Goal: Information Seeking & Learning: Learn about a topic

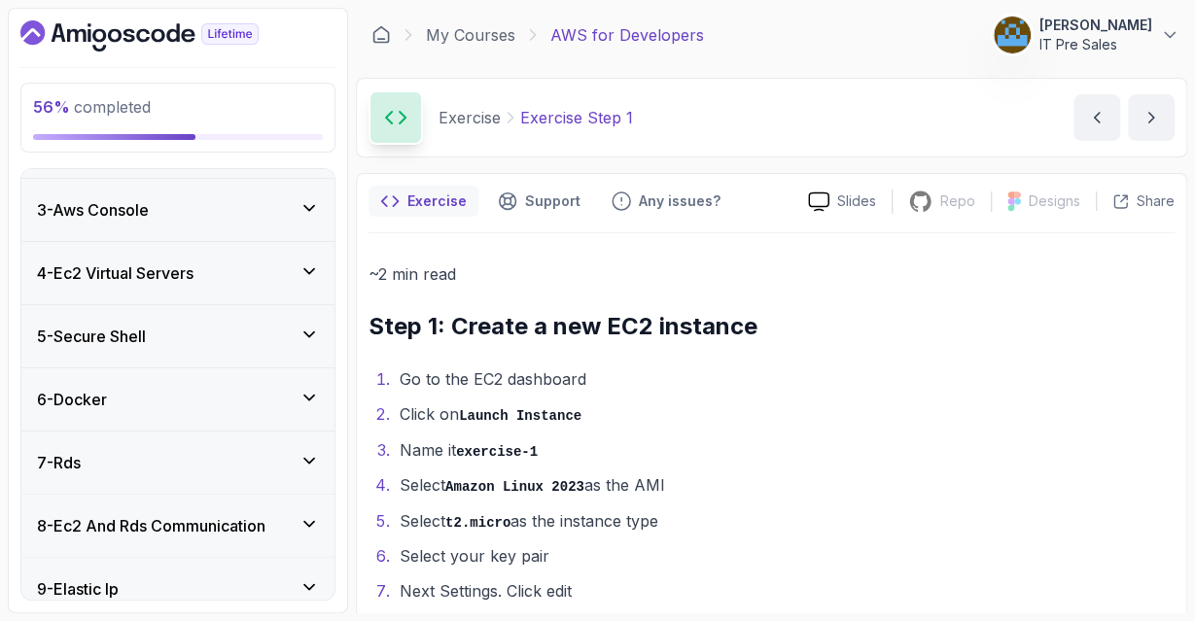
scroll to position [331, 0]
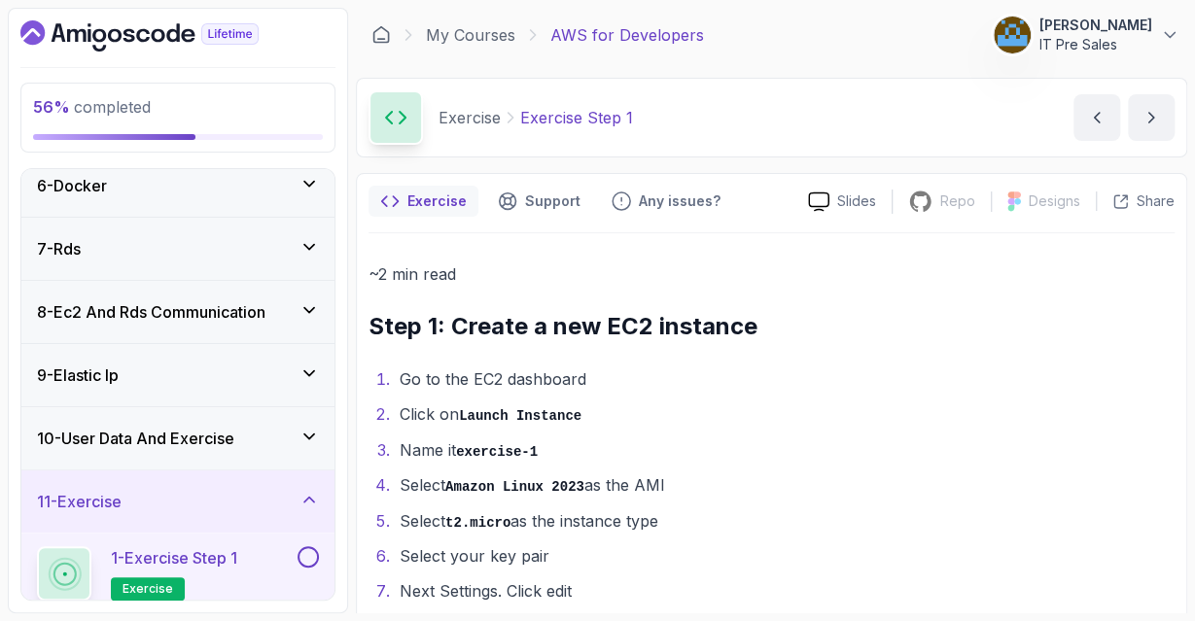
click at [187, 419] on div "10 - User Data And Exercise" at bounding box center [177, 438] width 313 height 62
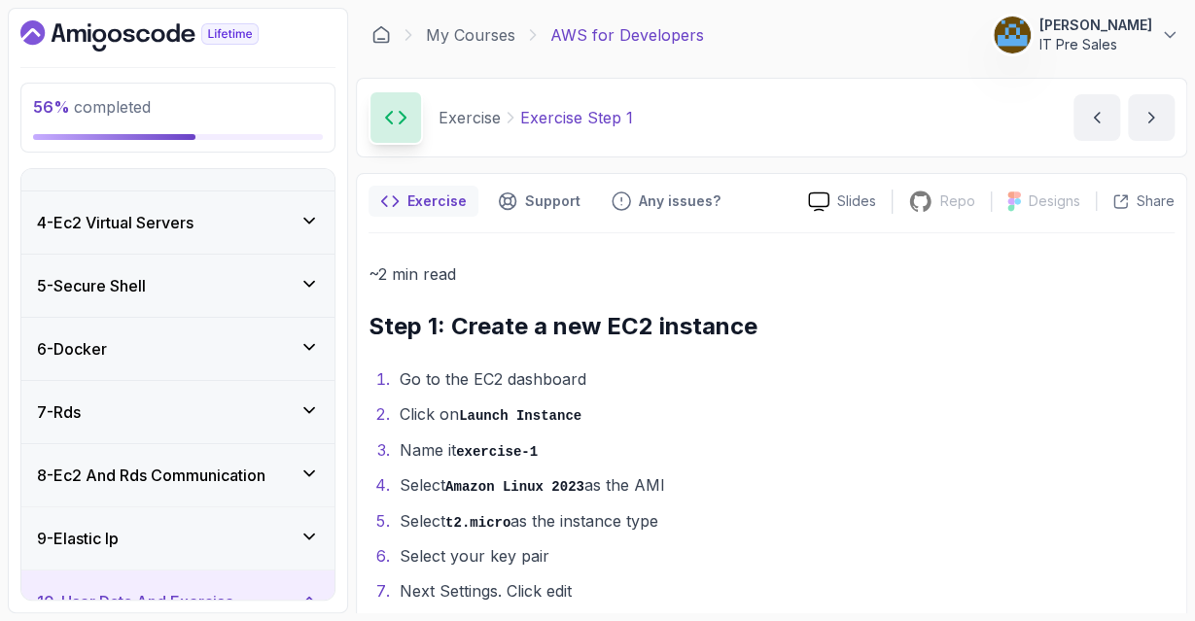
scroll to position [166, 0]
click at [221, 331] on div "6 - Docker" at bounding box center [177, 350] width 313 height 62
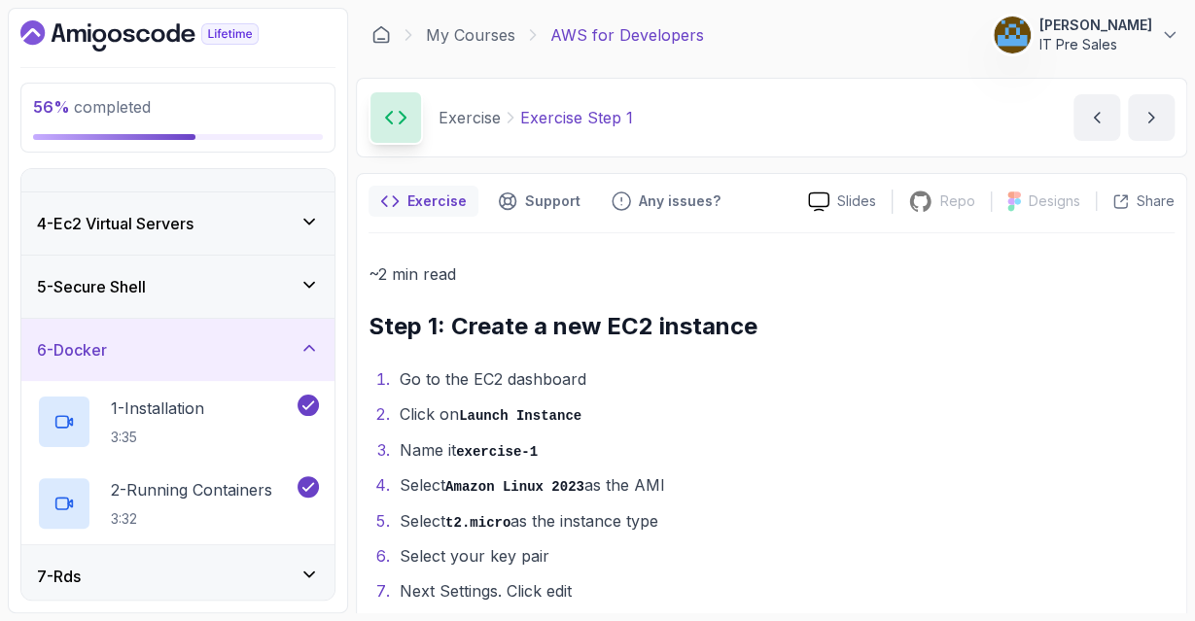
scroll to position [431, 0]
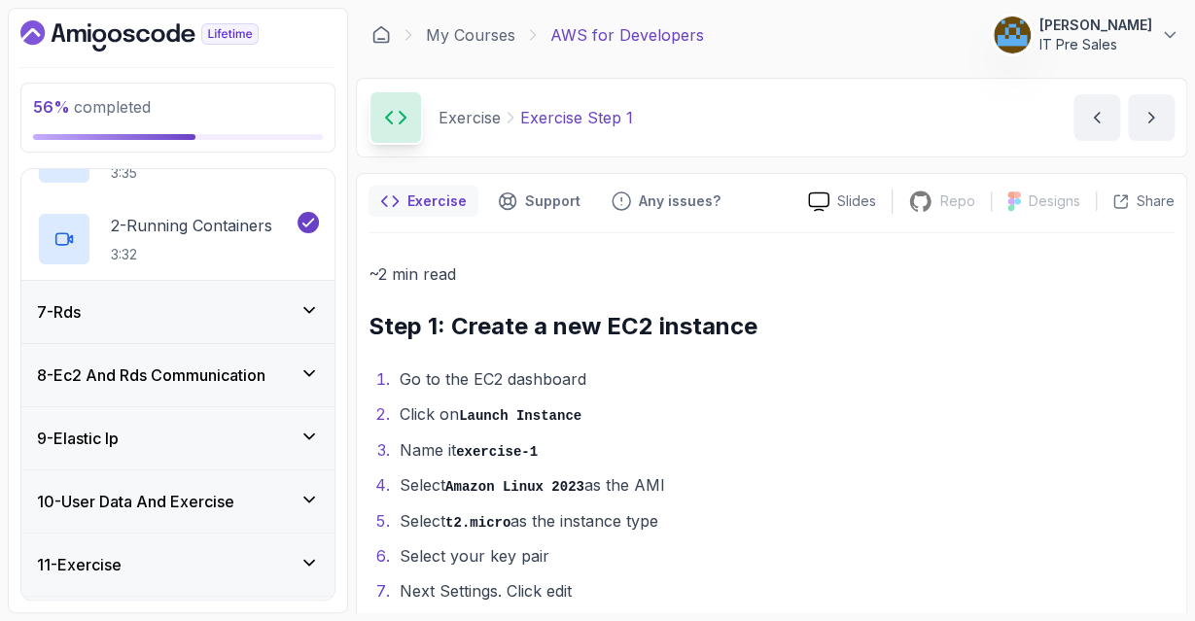
click at [214, 392] on div "8 - Ec2 And Rds Communication" at bounding box center [177, 375] width 313 height 62
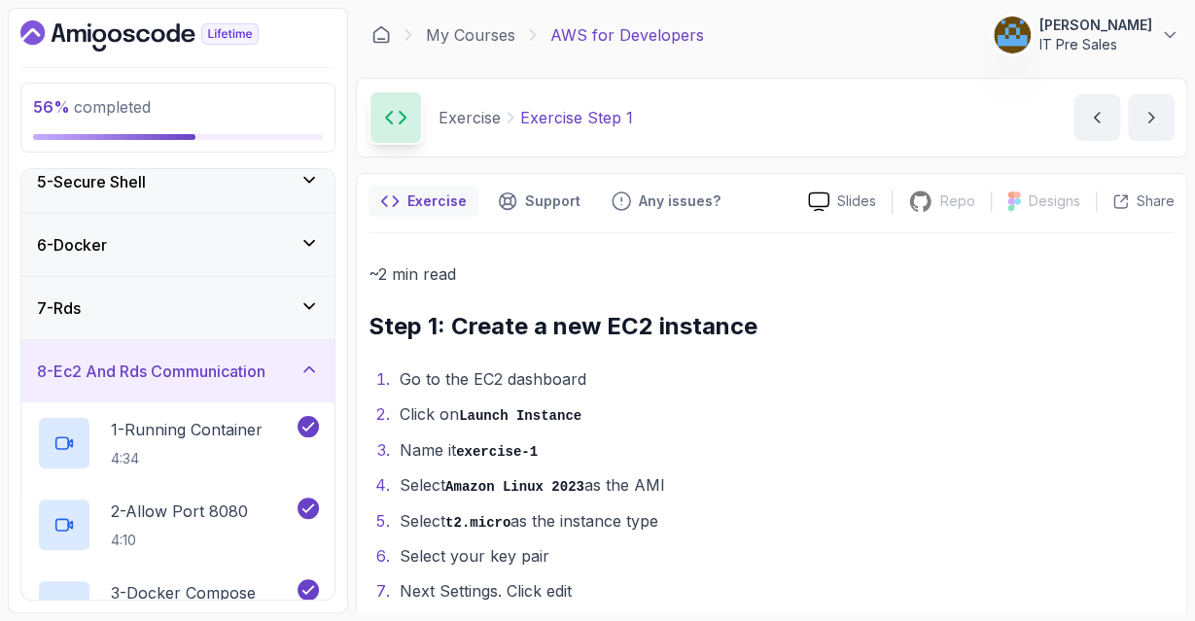
scroll to position [292, 0]
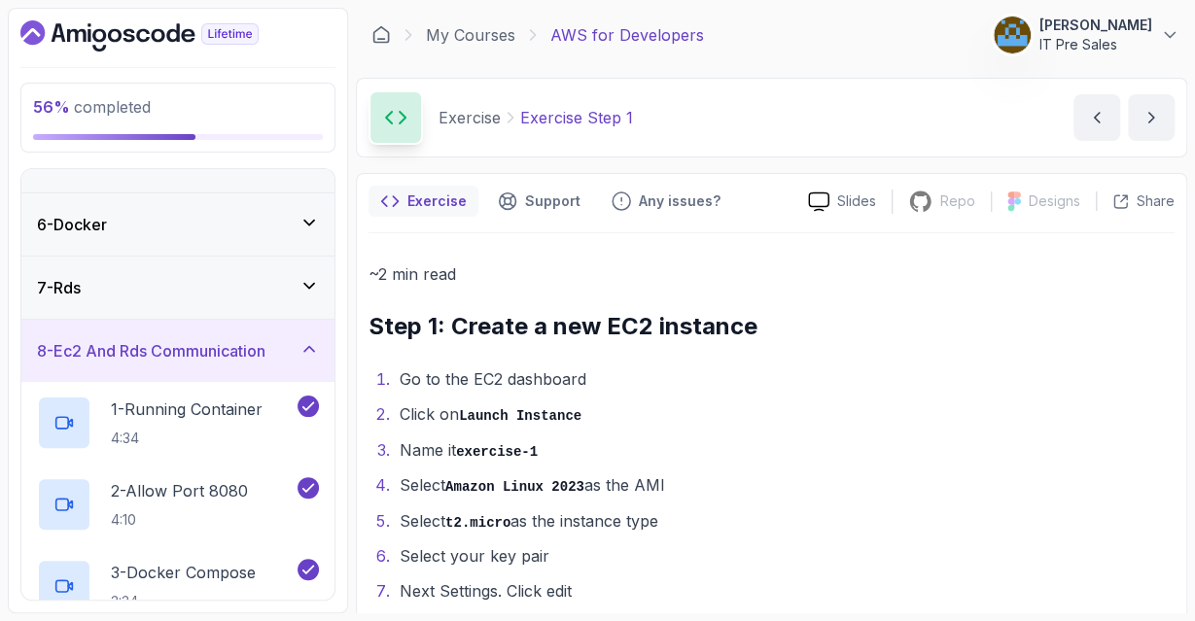
click at [230, 260] on div "7 - Rds" at bounding box center [177, 288] width 313 height 62
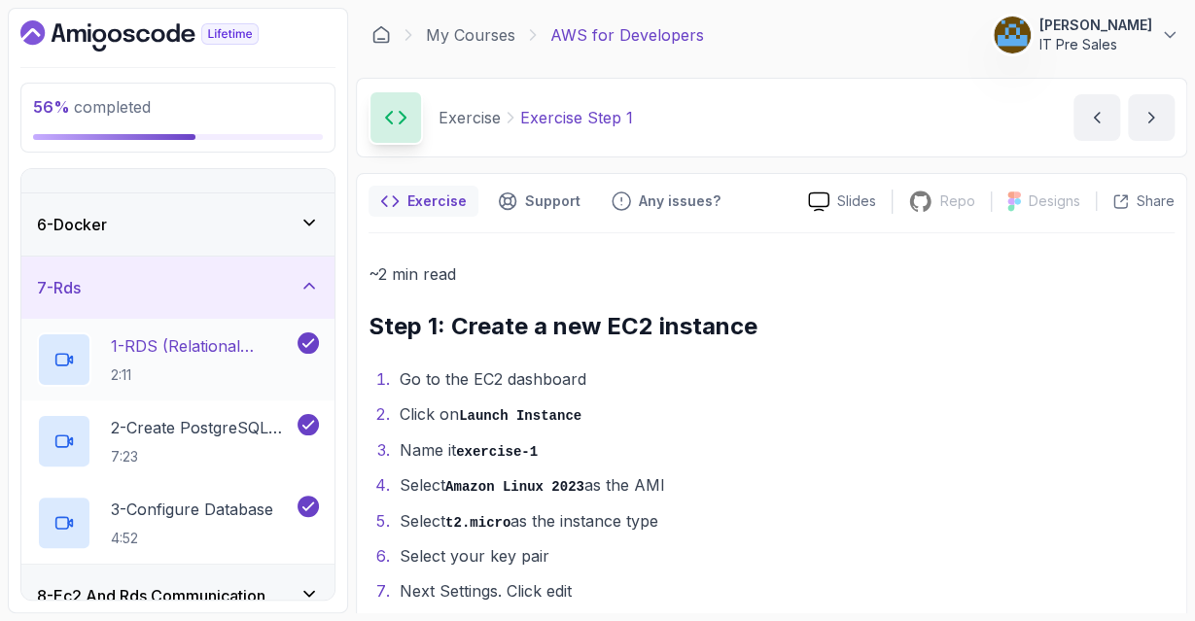
scroll to position [548, 0]
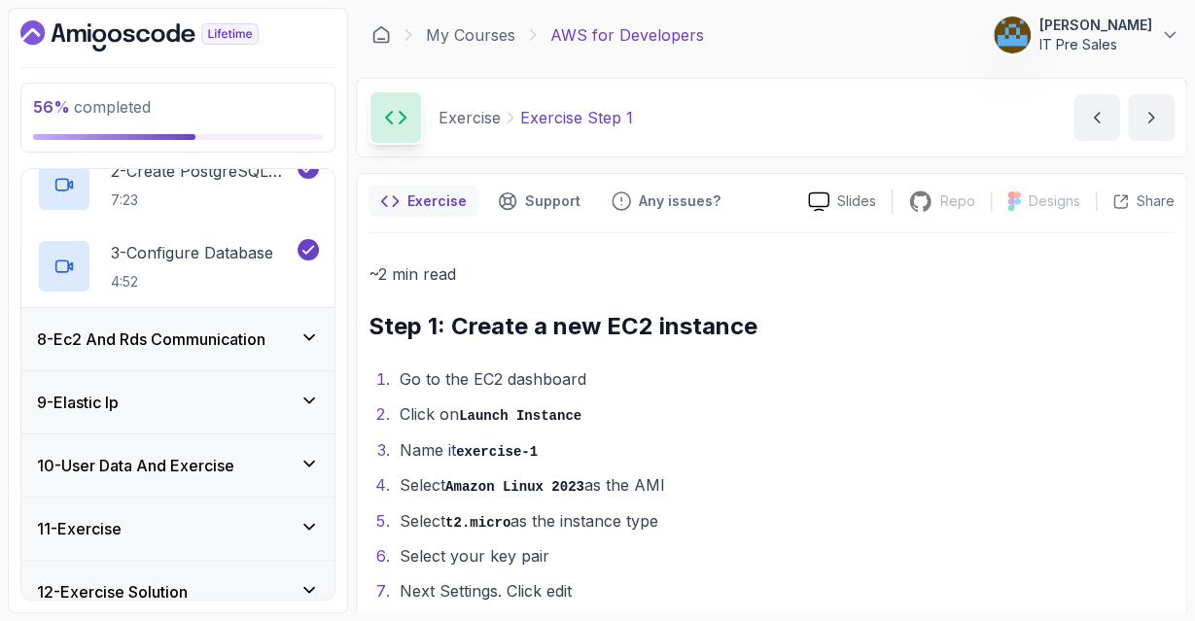
click at [223, 423] on div "9 - Elastic Ip" at bounding box center [177, 402] width 313 height 62
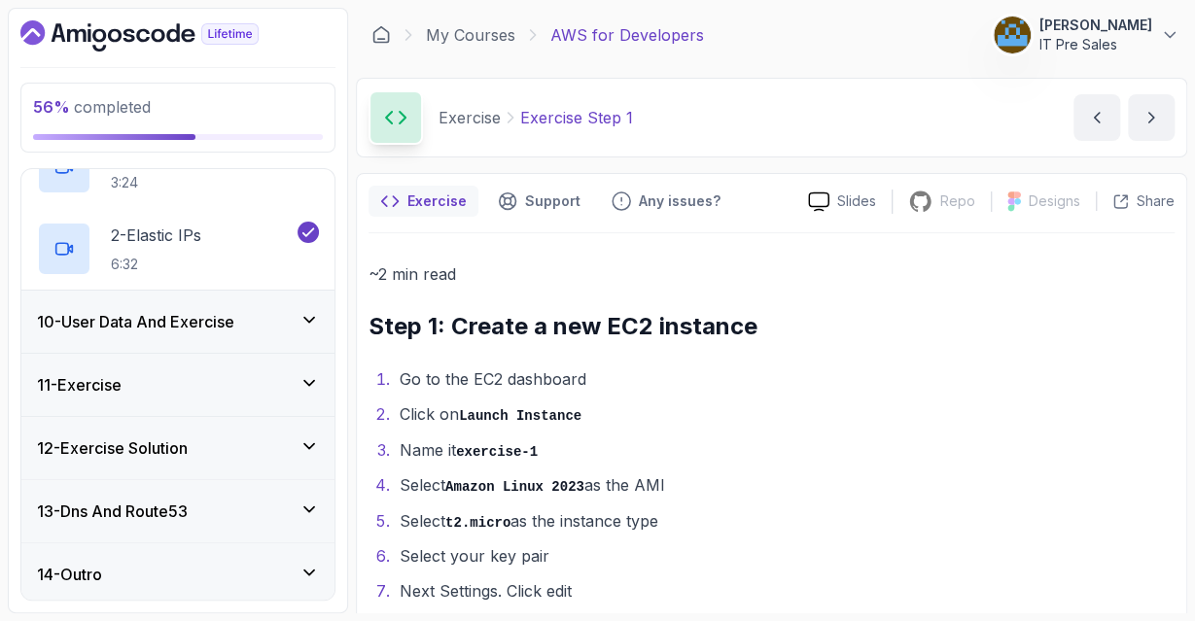
click at [215, 366] on div "11 - Exercise" at bounding box center [177, 385] width 313 height 62
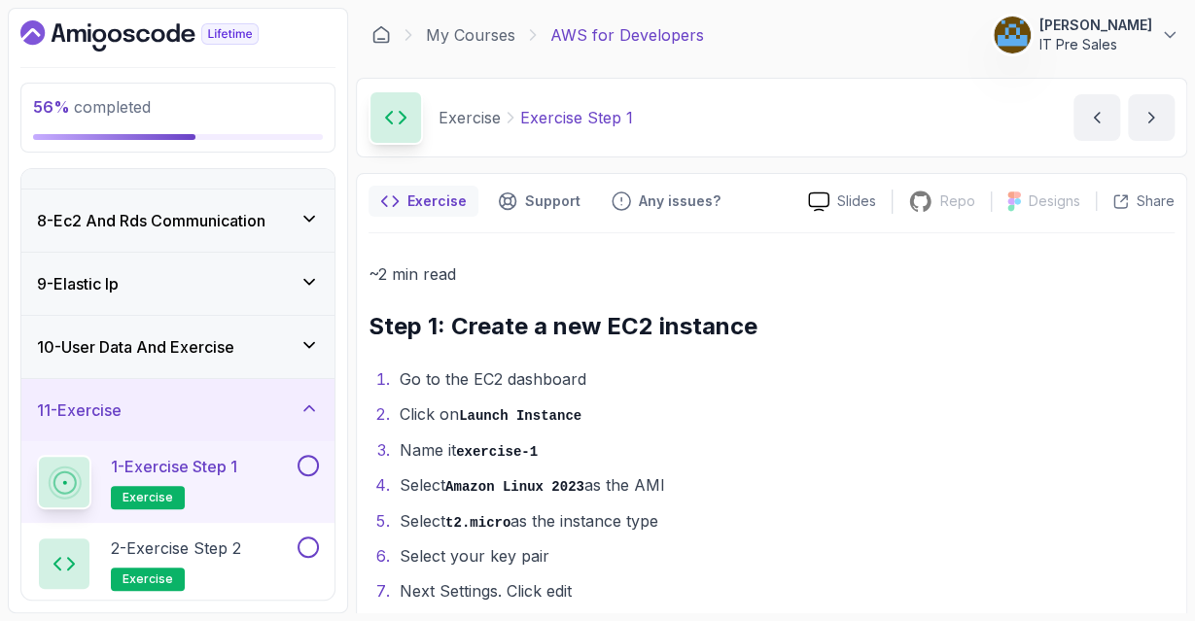
scroll to position [420, 0]
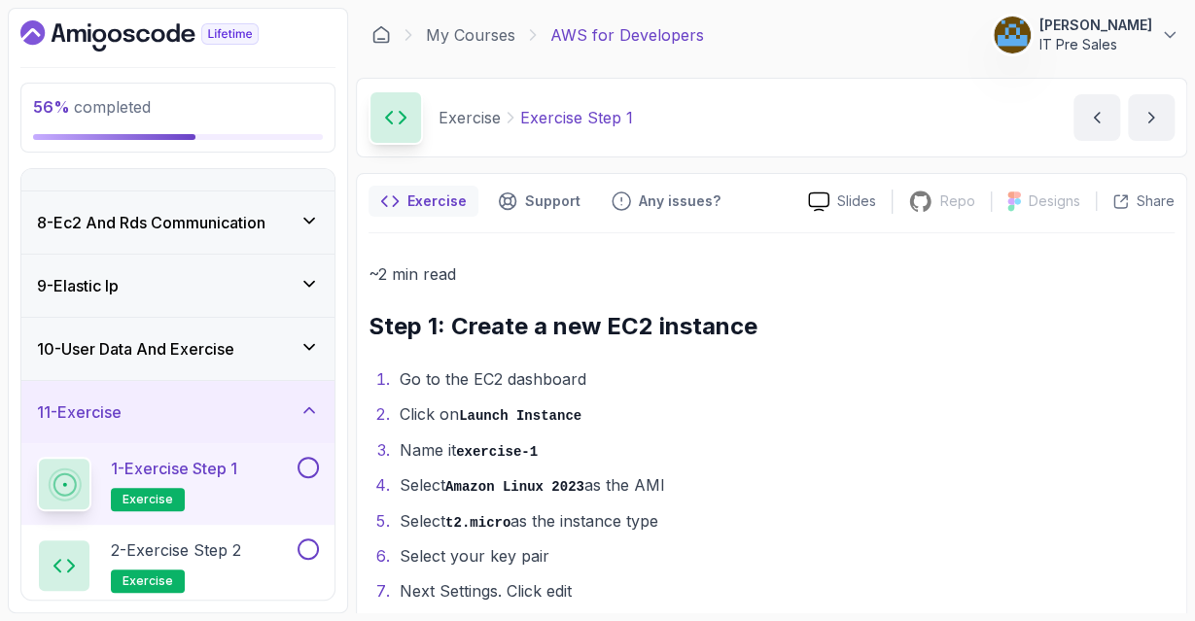
click at [258, 321] on div "10 - User Data And Exercise" at bounding box center [177, 349] width 313 height 62
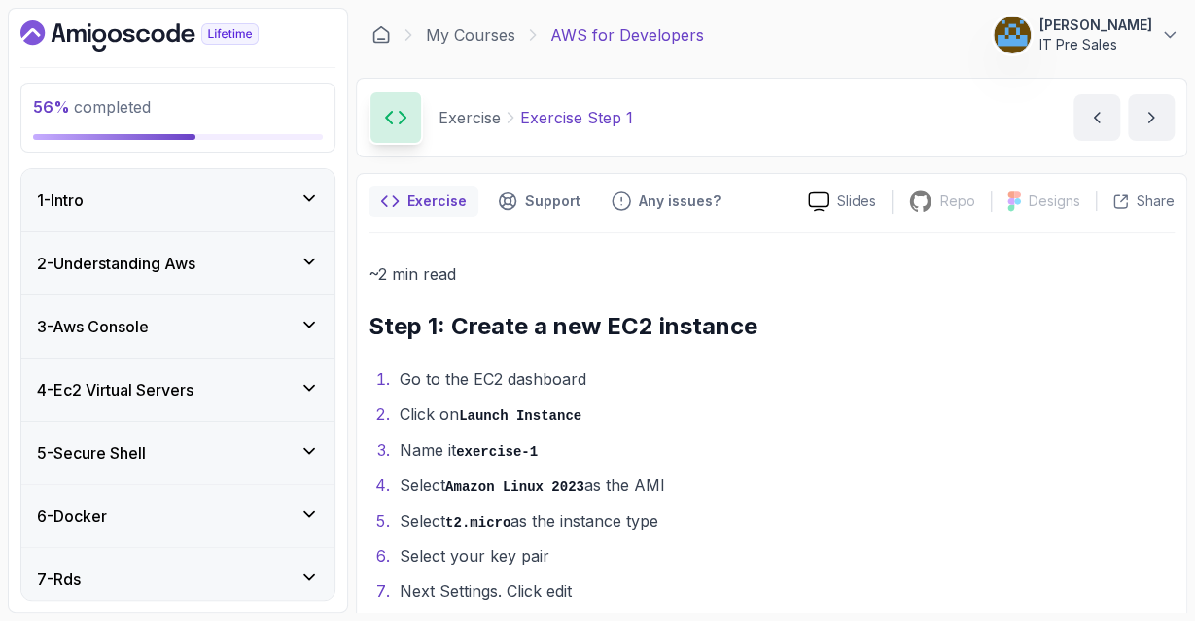
scroll to position [221, 0]
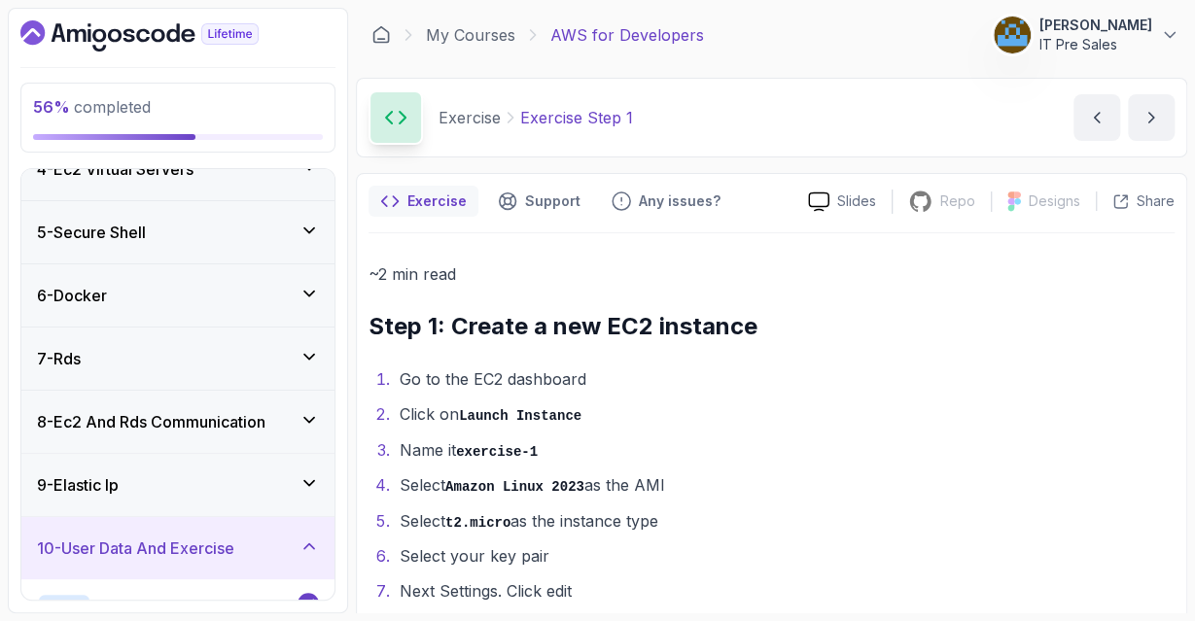
click at [267, 373] on div "7 - Rds" at bounding box center [177, 359] width 313 height 62
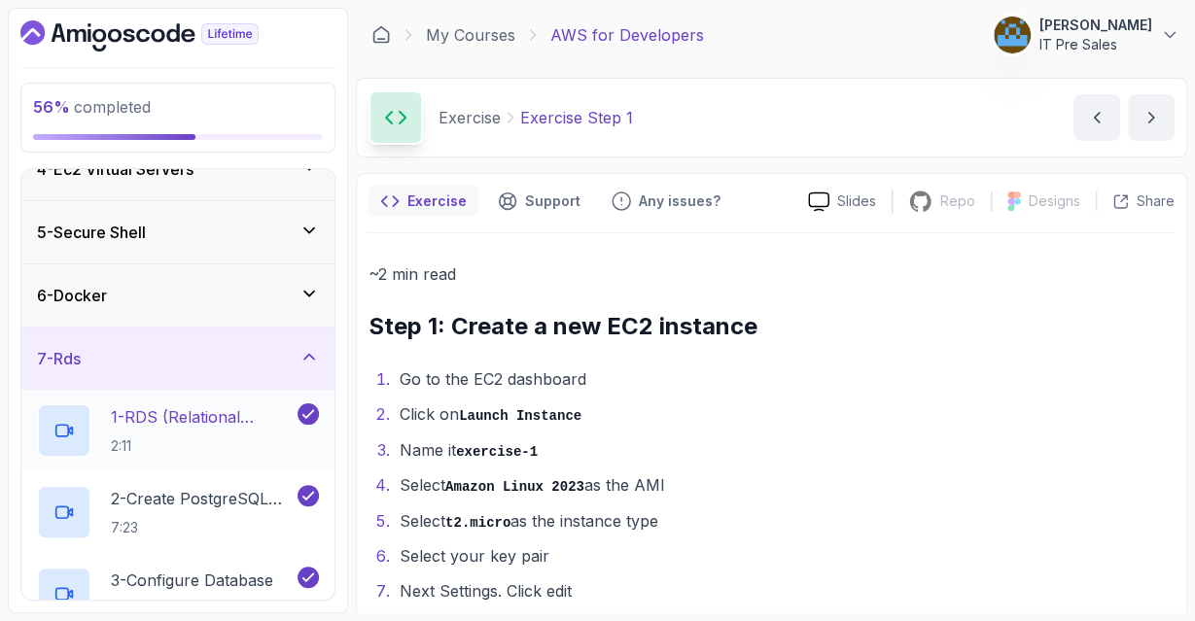
click at [236, 436] on p "2:11" at bounding box center [202, 445] width 183 height 19
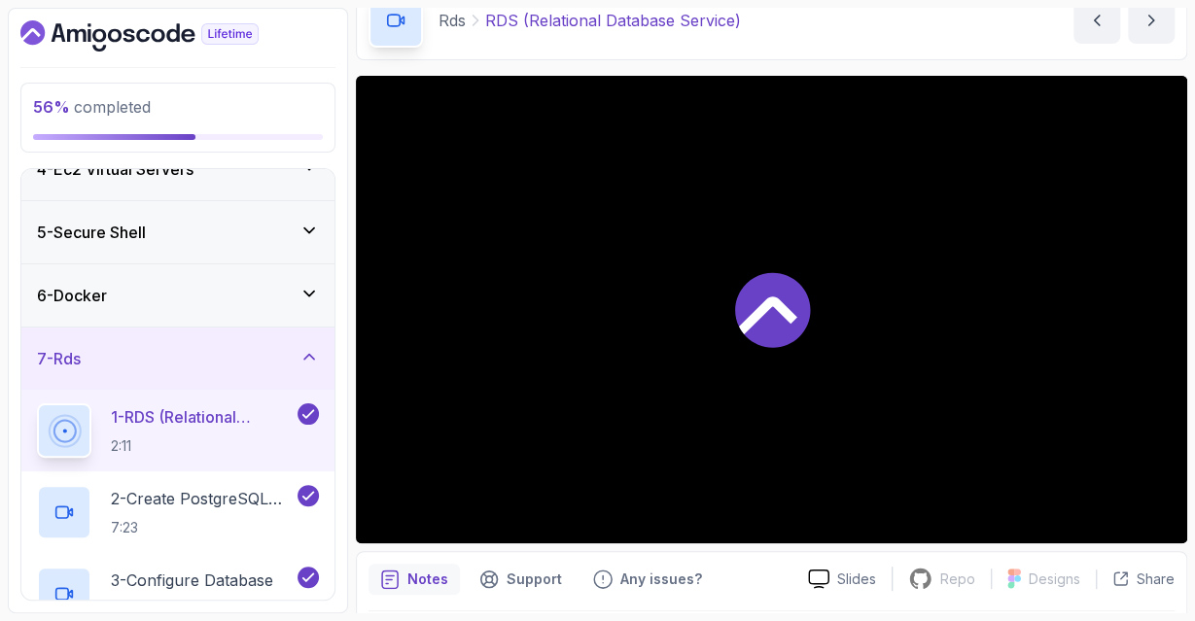
scroll to position [95, 0]
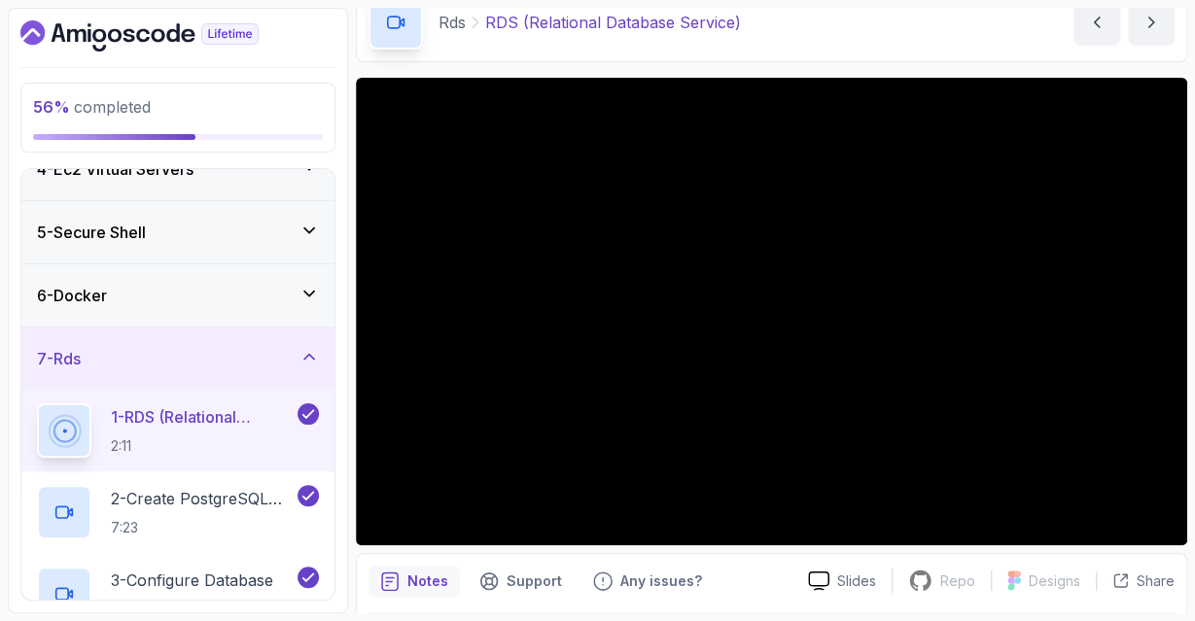
click at [310, 244] on div "5 - Secure Shell" at bounding box center [177, 232] width 313 height 62
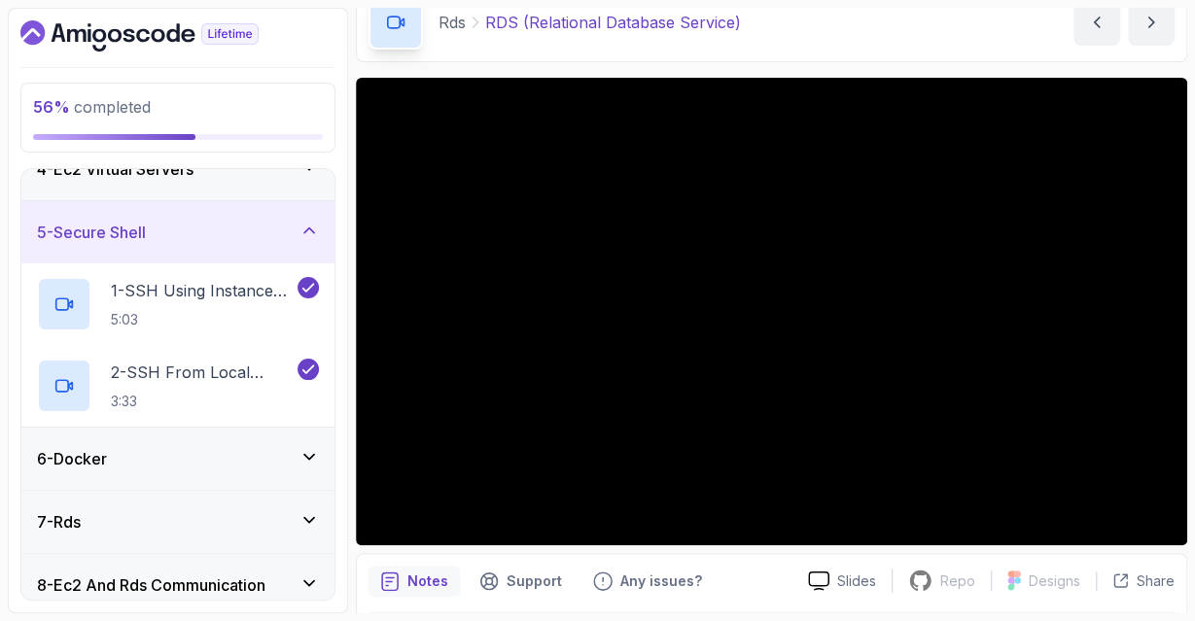
click at [310, 244] on div "5 - Secure Shell" at bounding box center [177, 232] width 313 height 62
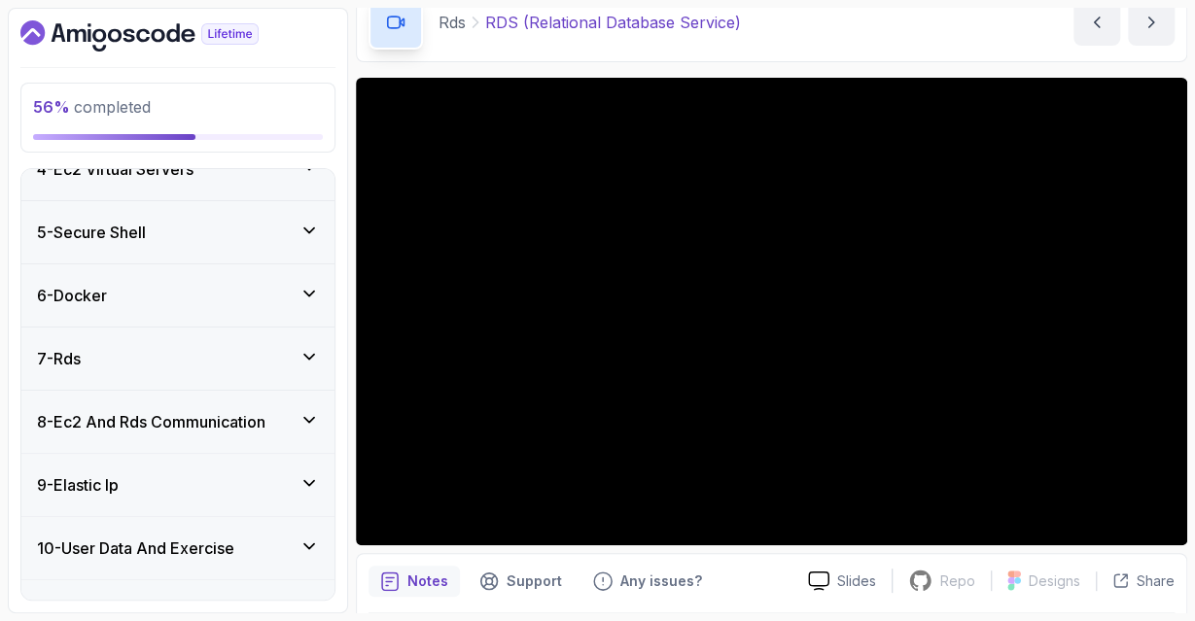
click at [287, 289] on div "6 - Docker" at bounding box center [178, 295] width 282 height 23
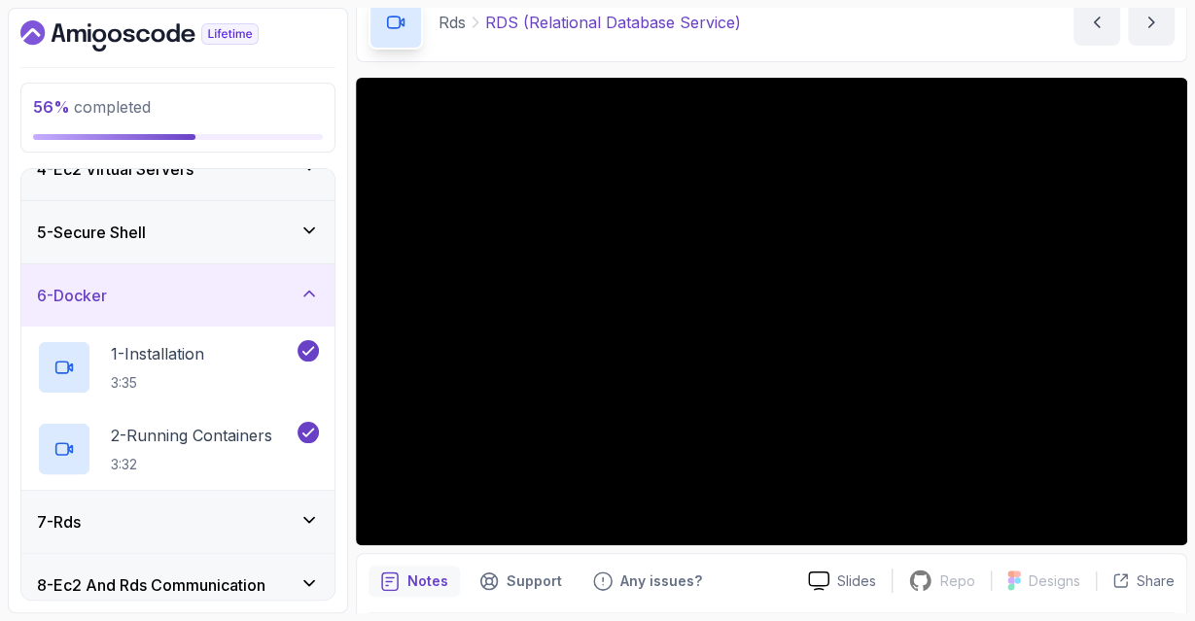
click at [280, 228] on div "5 - Secure Shell" at bounding box center [178, 232] width 282 height 23
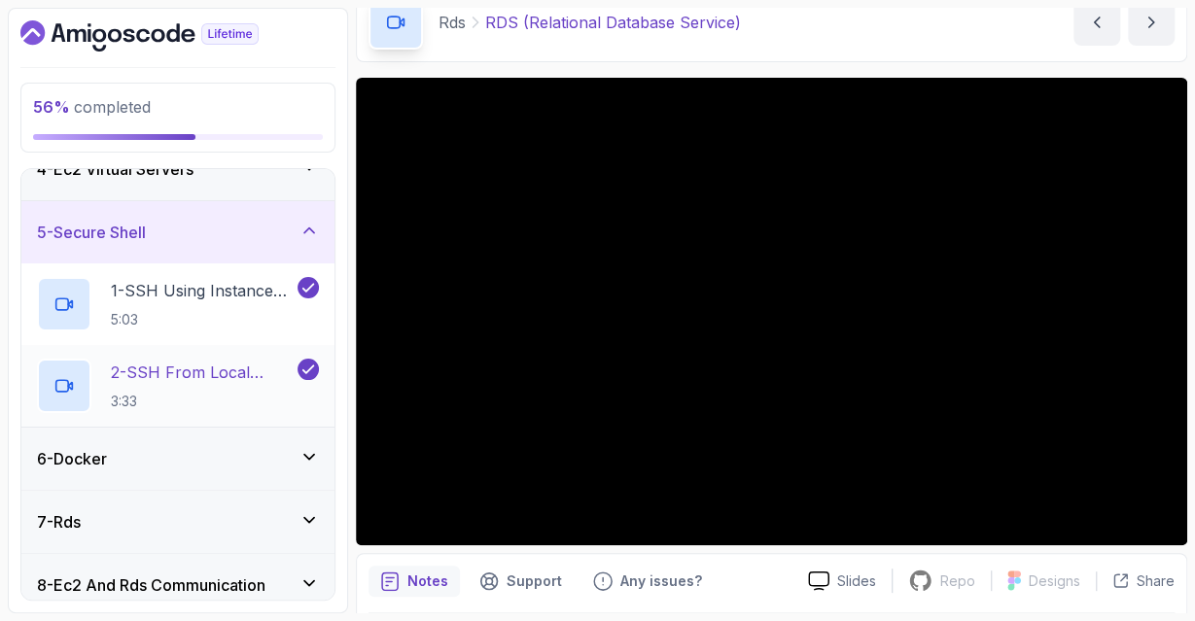
click at [213, 361] on p "2 - SSH From Local Machine" at bounding box center [202, 372] width 183 height 23
